Goal: Find specific page/section: Find specific page/section

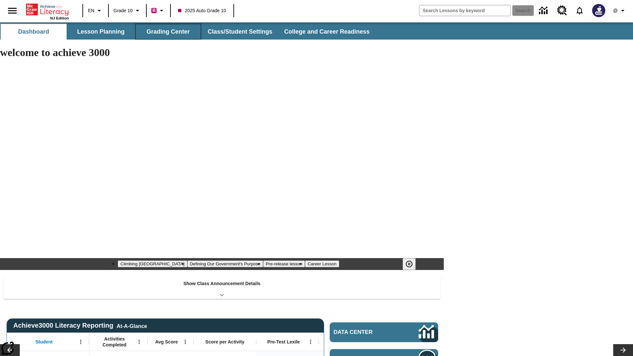
click at [168, 32] on button "Grading Center" at bounding box center [168, 32] width 66 height 16
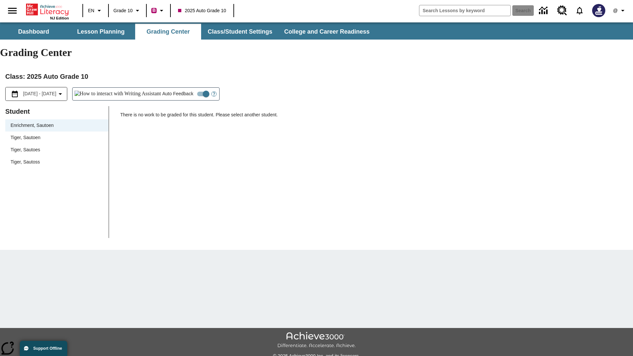
click at [57, 134] on span "Tiger, Sautoen" at bounding box center [57, 137] width 93 height 7
click at [213, 92] on icon "Open Help for Writing Assistant" at bounding box center [214, 94] width 2 height 4
